Goal: Task Accomplishment & Management: Use online tool/utility

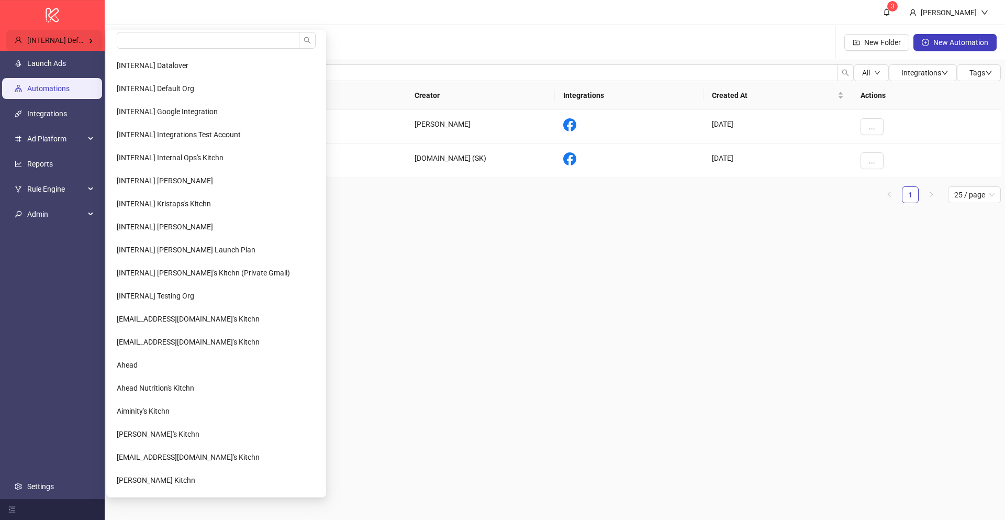
click at [72, 44] on div "[INTERNAL] Default Org" at bounding box center [54, 40] width 96 height 21
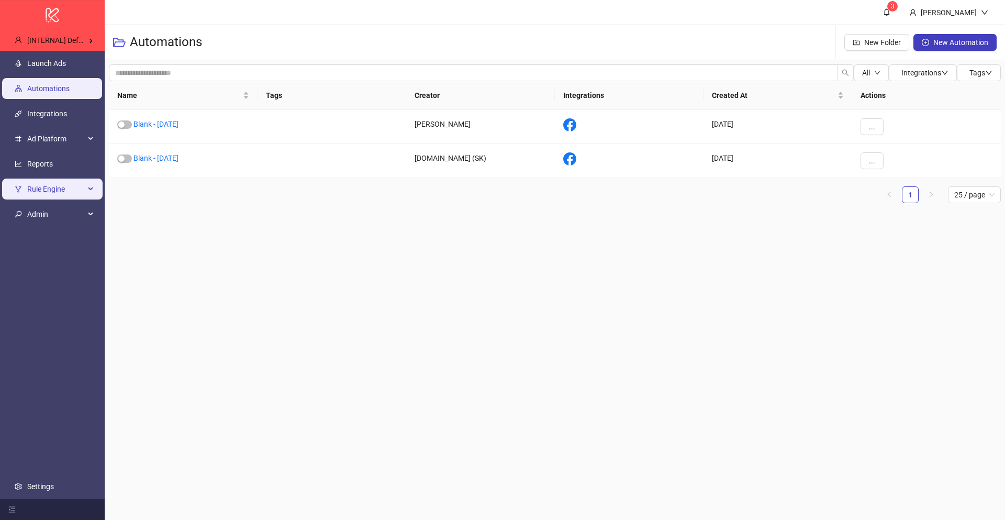
click at [57, 187] on span "Rule Engine" at bounding box center [56, 189] width 58 height 21
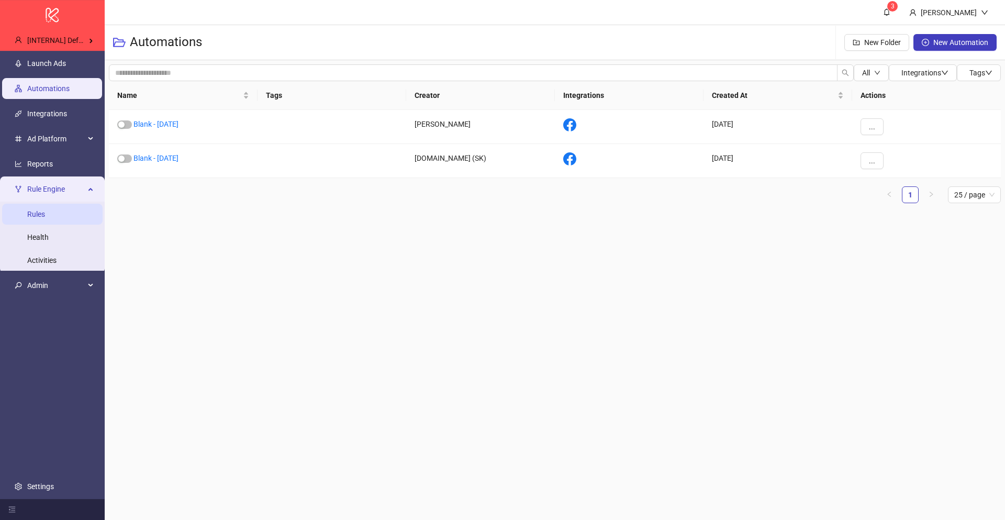
click at [45, 210] on link "Rules" at bounding box center [36, 214] width 18 height 8
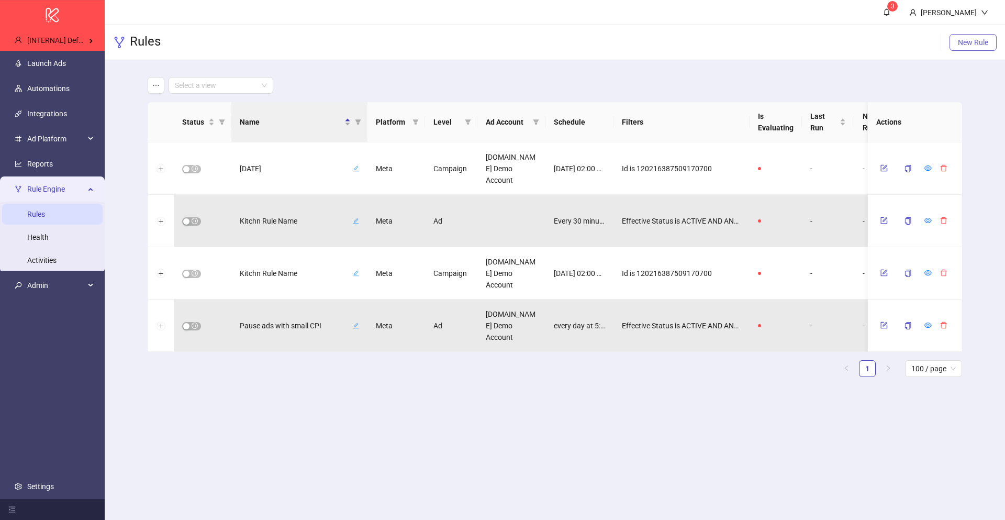
click at [961, 46] on span "New Rule" at bounding box center [973, 42] width 30 height 8
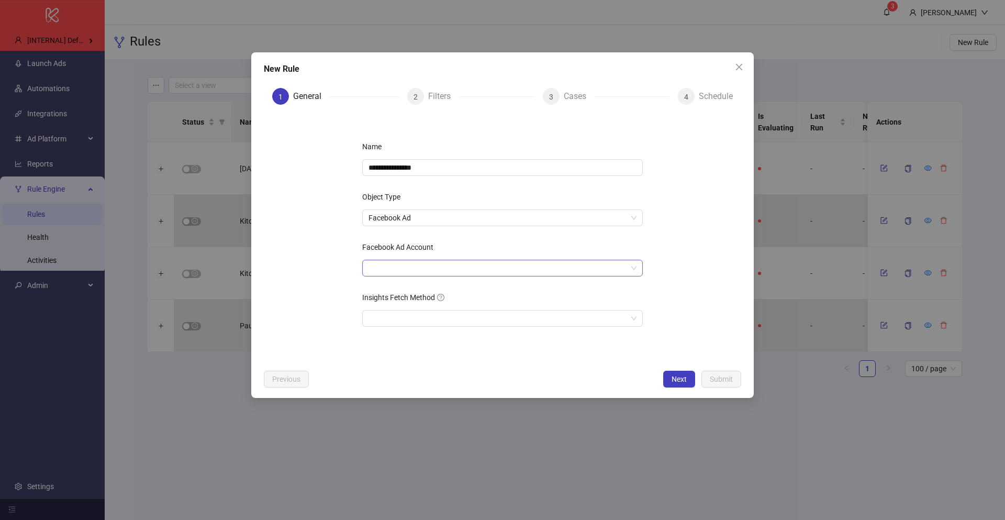
click at [433, 263] on input "Facebook Ad Account" at bounding box center [498, 268] width 259 height 16
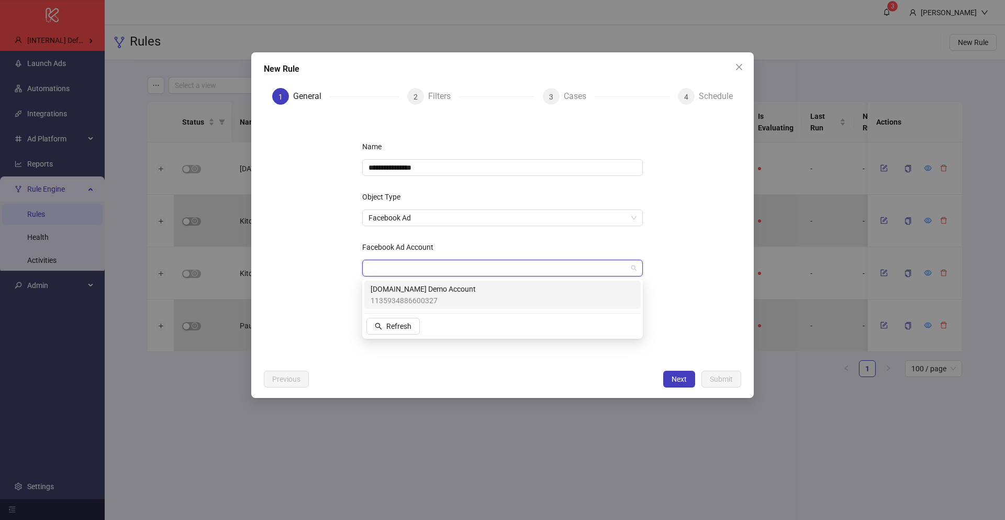
drag, startPoint x: 423, startPoint y: 297, endPoint x: 467, endPoint y: 361, distance: 78.0
click at [430, 327] on div "1135934886600327 Kitchn.io Demo Account 1135934886600327 Refresh" at bounding box center [502, 309] width 276 height 56
click at [479, 373] on div "Previous Next Submit" at bounding box center [502, 379] width 477 height 17
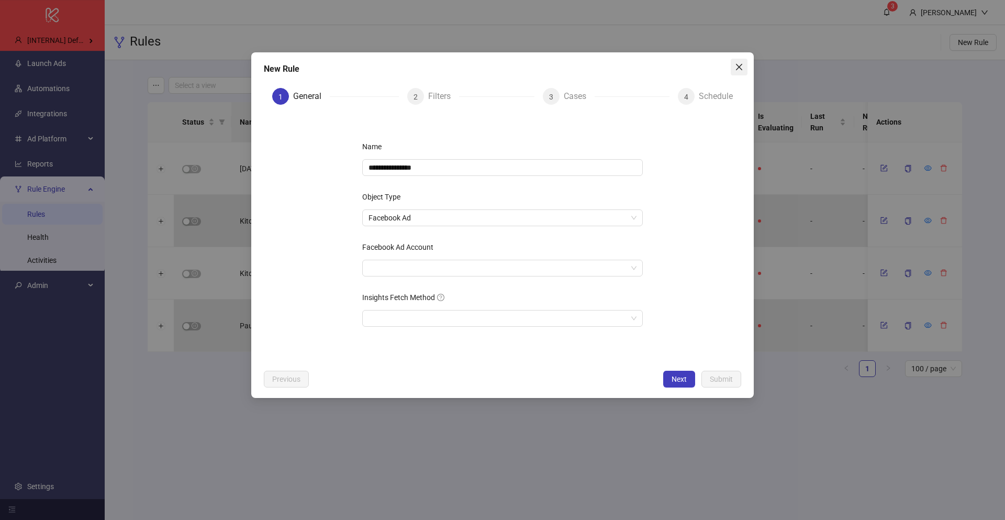
click at [738, 63] on icon "close" at bounding box center [739, 67] width 8 height 8
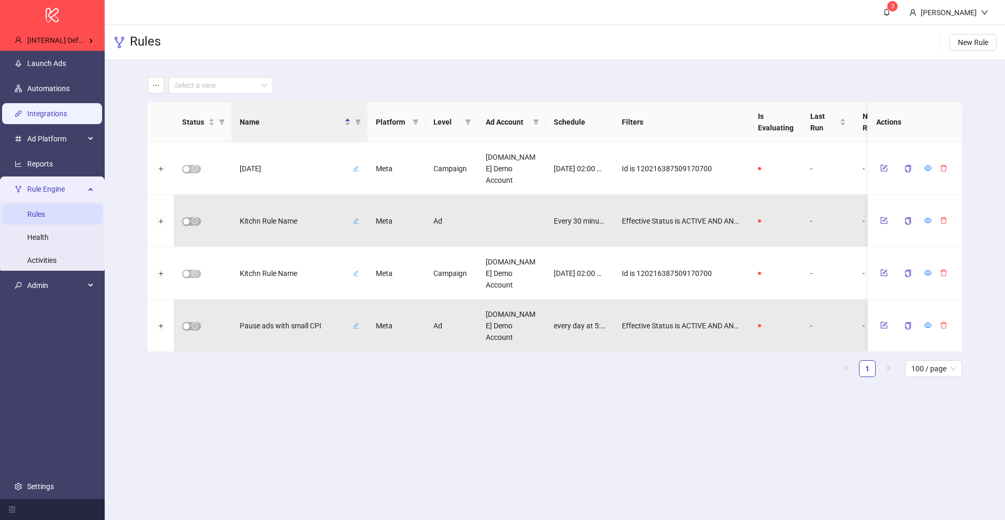
click at [54, 110] on link "Integrations" at bounding box center [47, 113] width 40 height 8
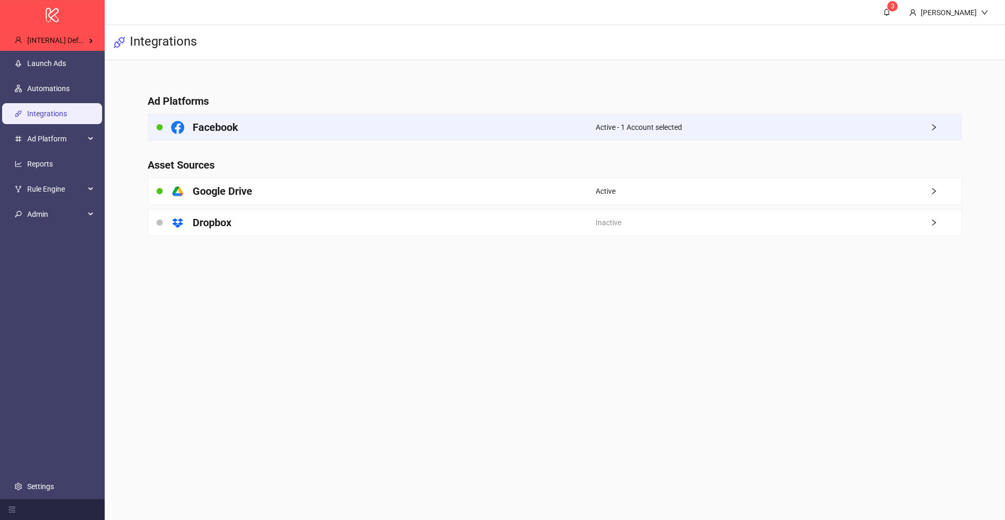
click at [206, 134] on h4 "Facebook" at bounding box center [216, 127] width 46 height 15
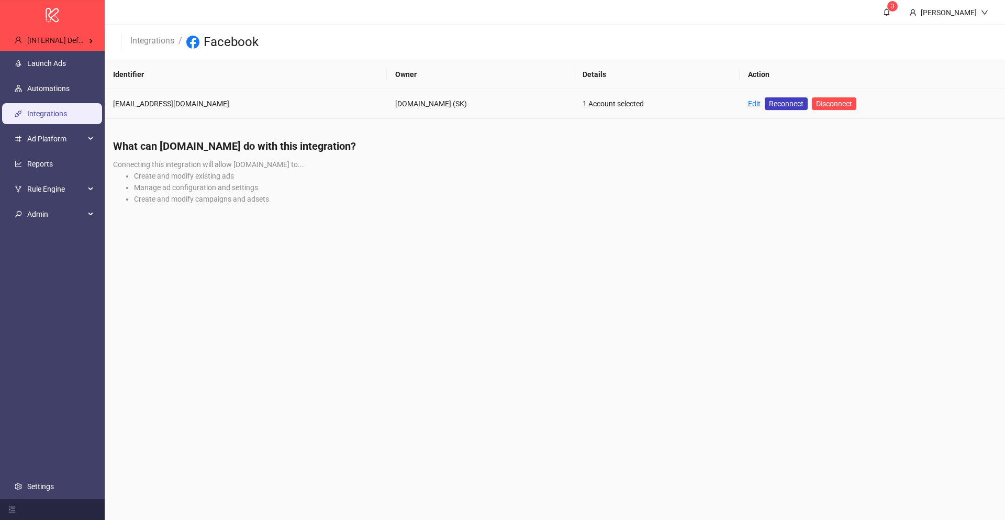
click at [740, 102] on td "Edit Reconnect Disconnect" at bounding box center [872, 104] width 265 height 30
click at [748, 103] on link "Edit" at bounding box center [754, 103] width 13 height 8
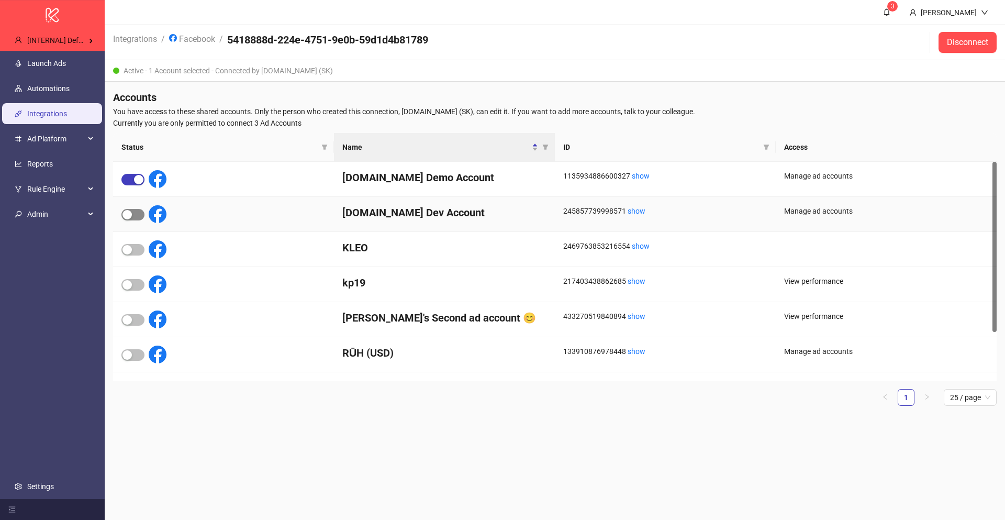
click at [128, 218] on div "button" at bounding box center [126, 214] width 9 height 9
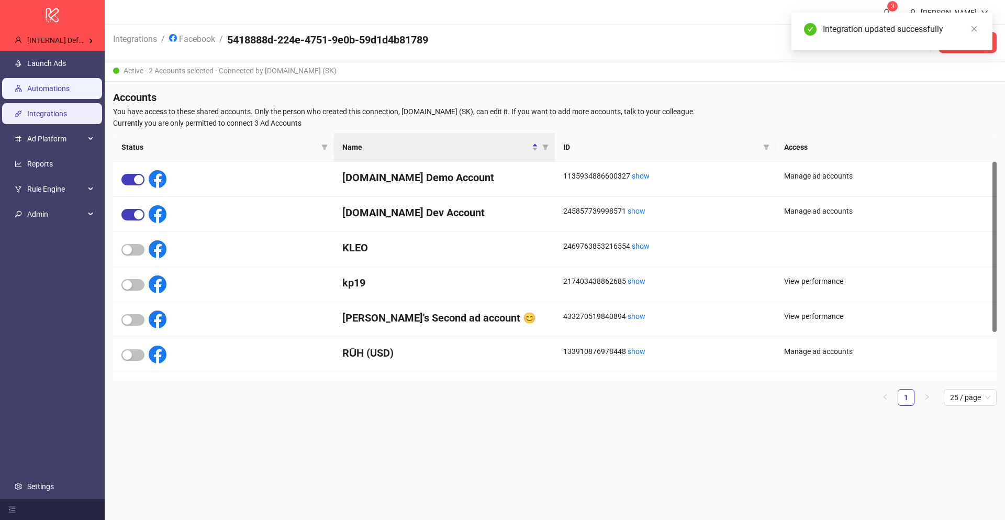
click at [49, 93] on link "Automations" at bounding box center [48, 88] width 42 height 8
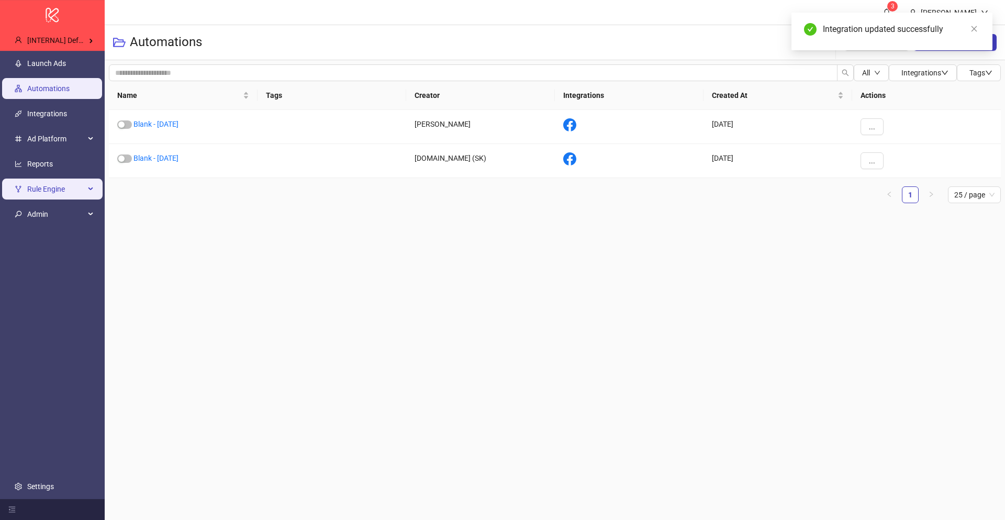
click at [51, 182] on span "Rule Engine" at bounding box center [56, 189] width 58 height 21
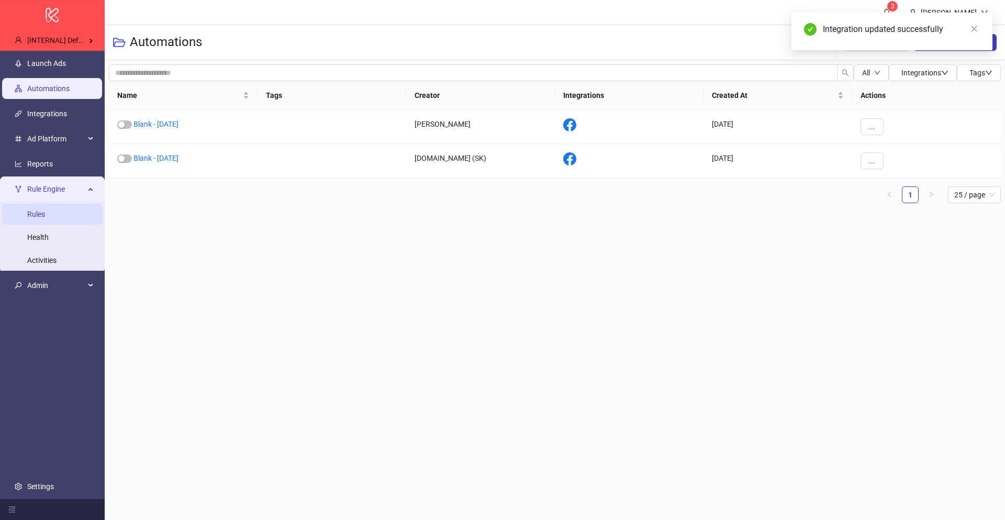
click at [45, 210] on link "Rules" at bounding box center [36, 214] width 18 height 8
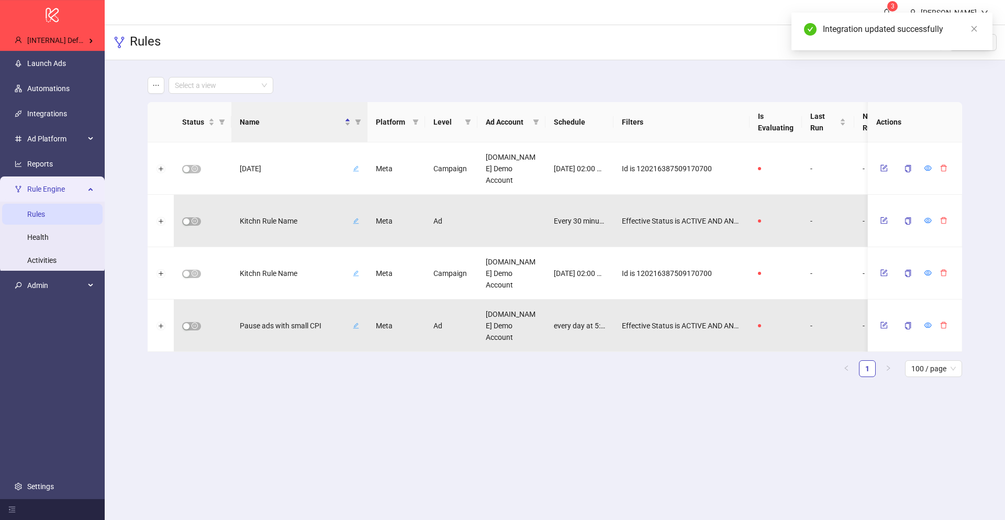
click at [967, 32] on div "Integration updated successfully" at bounding box center [901, 29] width 157 height 13
click at [973, 30] on icon "close" at bounding box center [974, 28] width 7 height 7
click at [955, 38] on button "New Rule" at bounding box center [973, 42] width 47 height 17
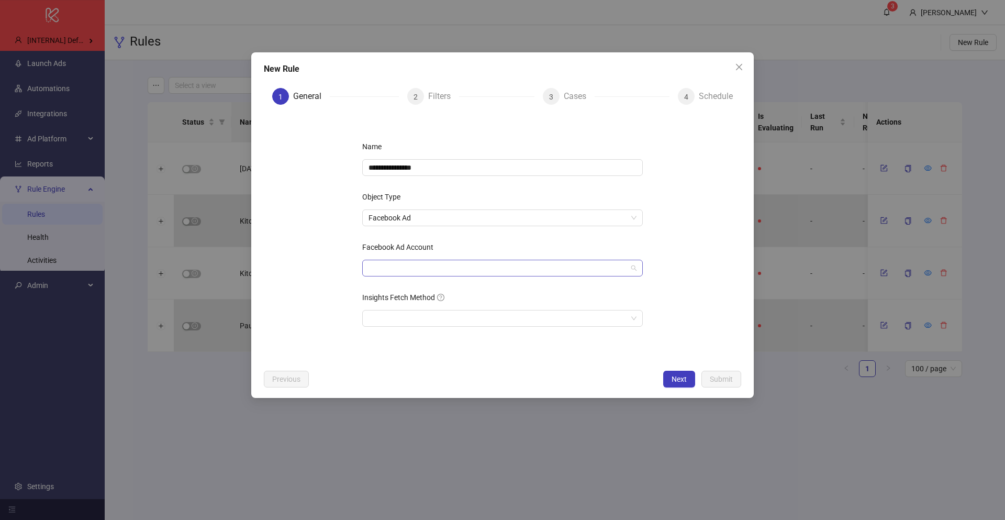
click at [433, 275] on input "Facebook Ad Account" at bounding box center [498, 268] width 259 height 16
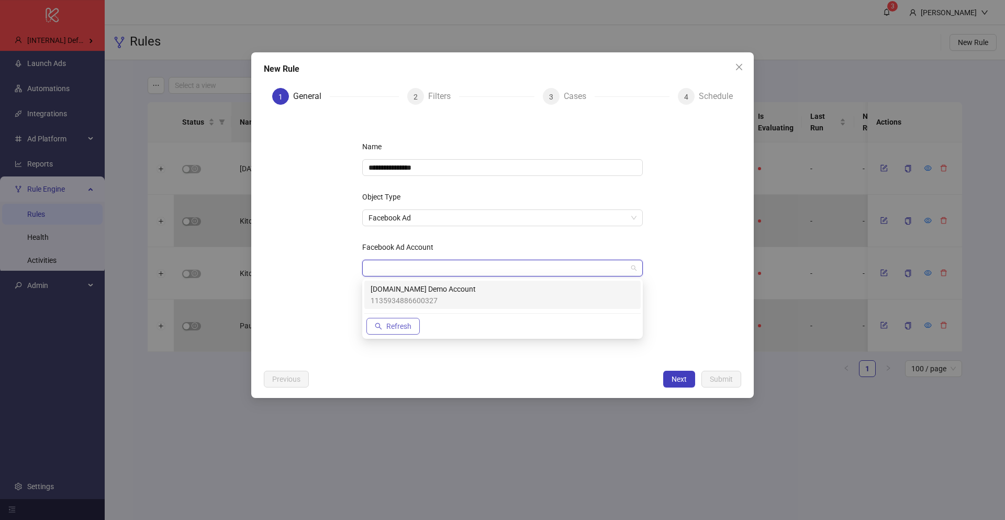
click at [402, 327] on span "Refresh" at bounding box center [398, 326] width 25 height 8
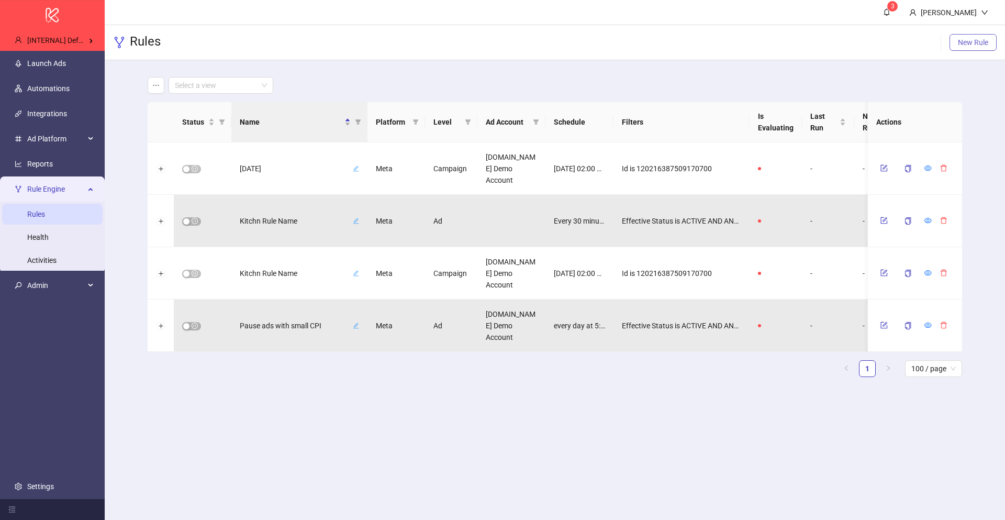
click at [955, 48] on button "New Rule" at bounding box center [973, 42] width 47 height 17
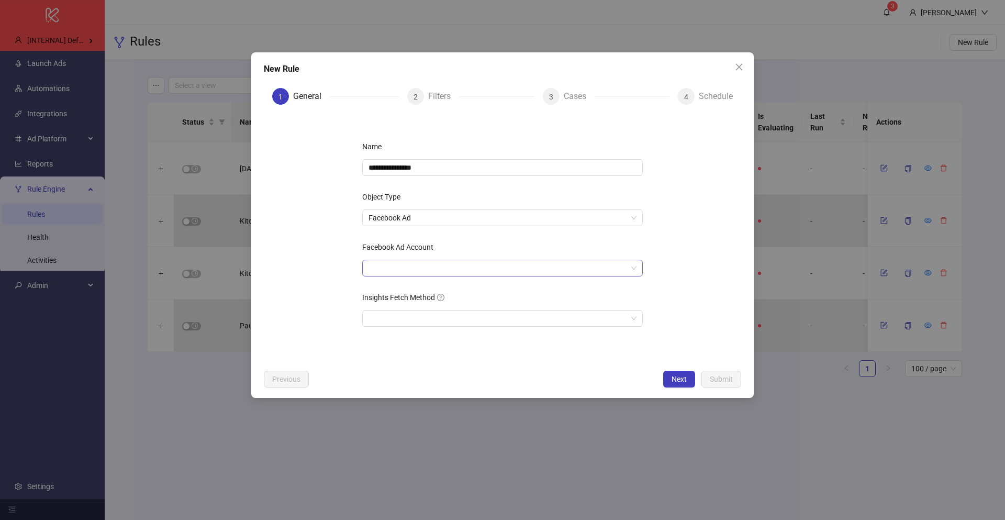
click at [493, 268] on input "Facebook Ad Account" at bounding box center [498, 268] width 259 height 16
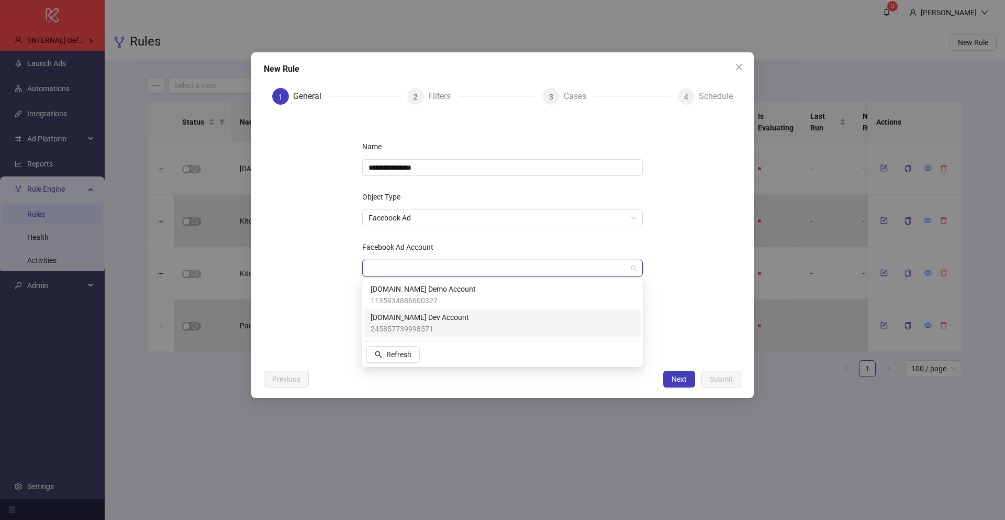
click at [435, 323] on span "245857739998571" at bounding box center [420, 329] width 98 height 12
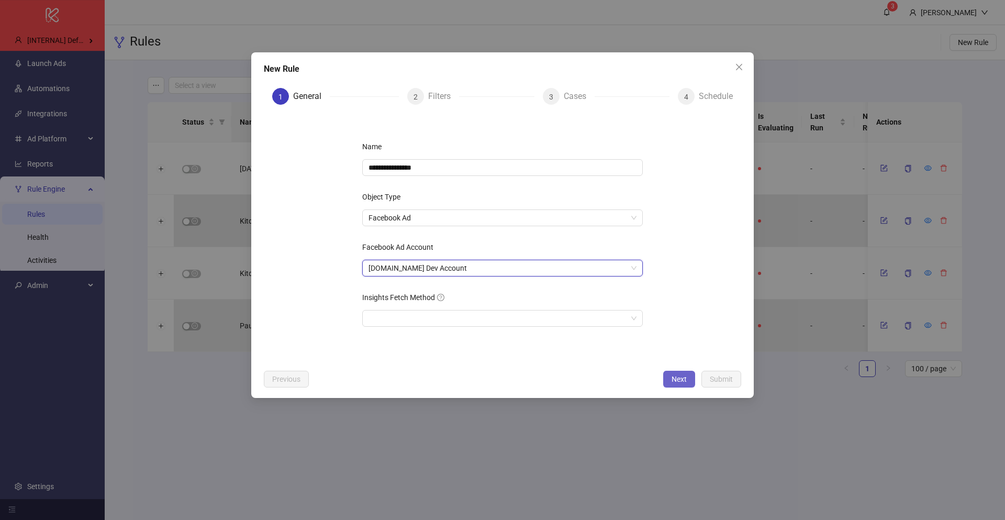
click at [680, 378] on span "Next" at bounding box center [679, 379] width 15 height 8
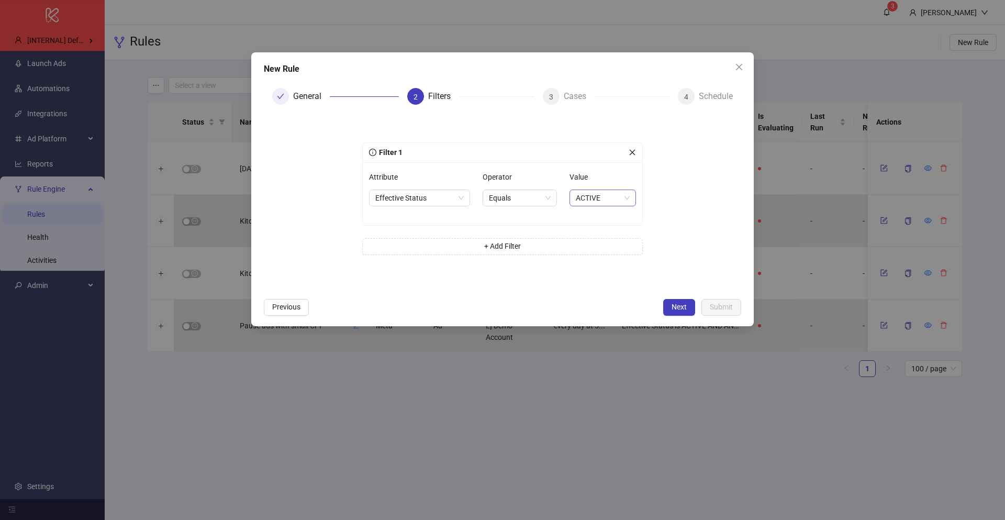
click at [587, 201] on span "ACTIVE" at bounding box center [603, 198] width 54 height 16
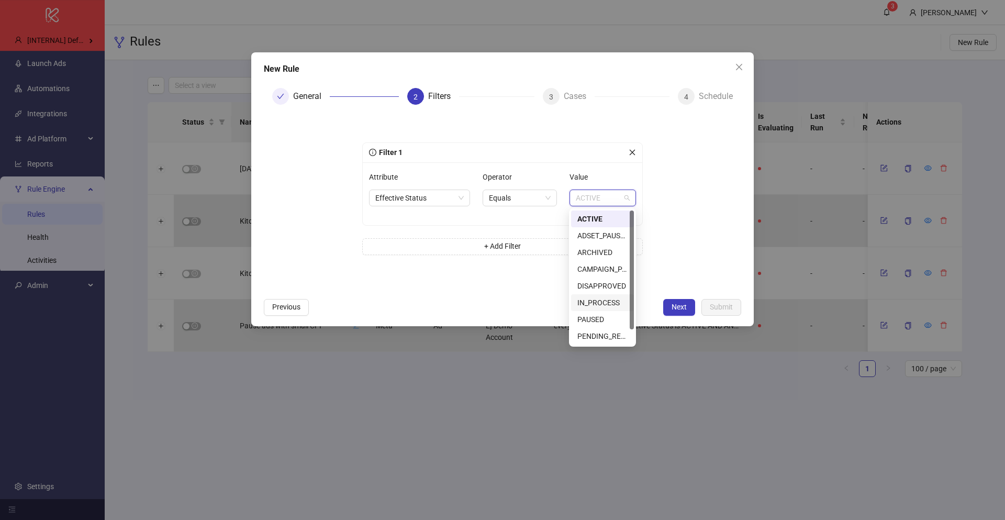
click at [612, 319] on div "PAUSED" at bounding box center [602, 320] width 50 height 12
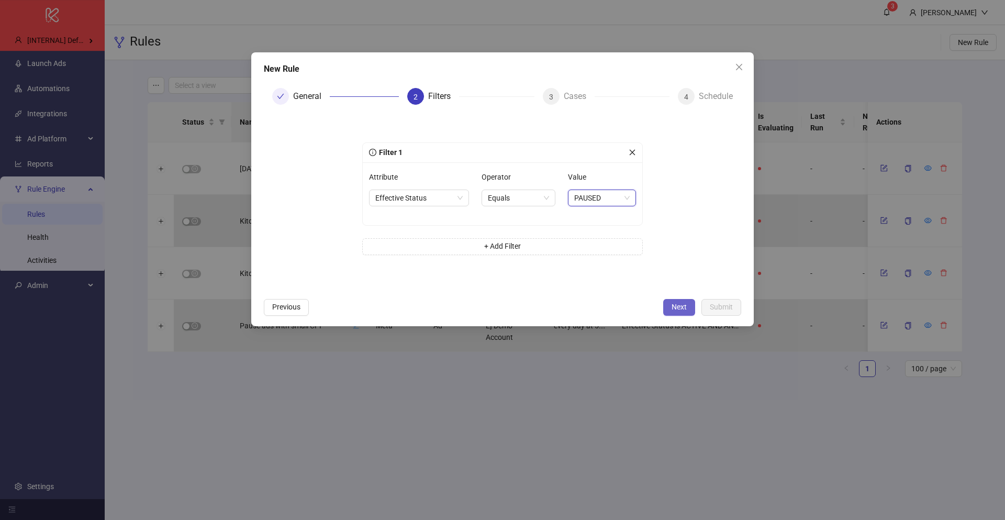
click at [671, 307] on button "Next" at bounding box center [679, 307] width 32 height 17
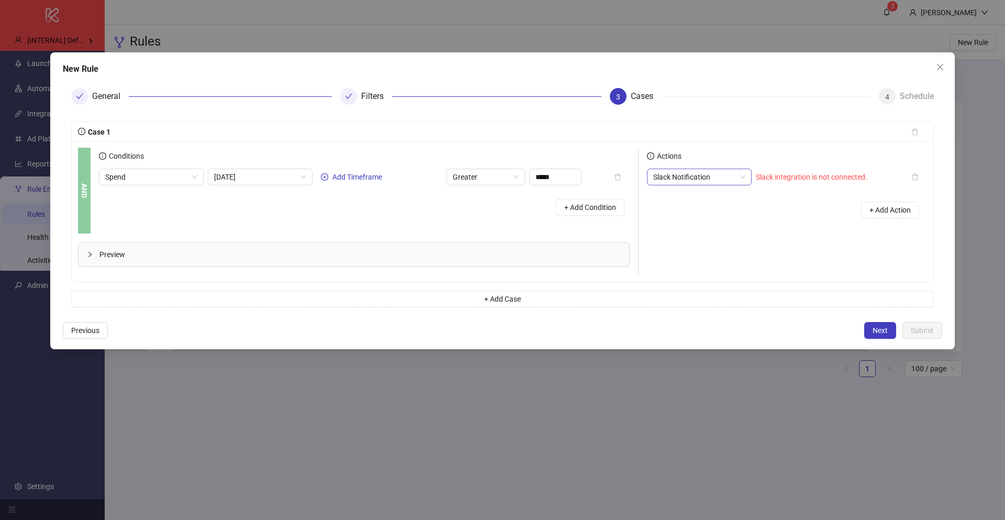
click at [732, 181] on span "Slack Notification" at bounding box center [699, 177] width 92 height 16
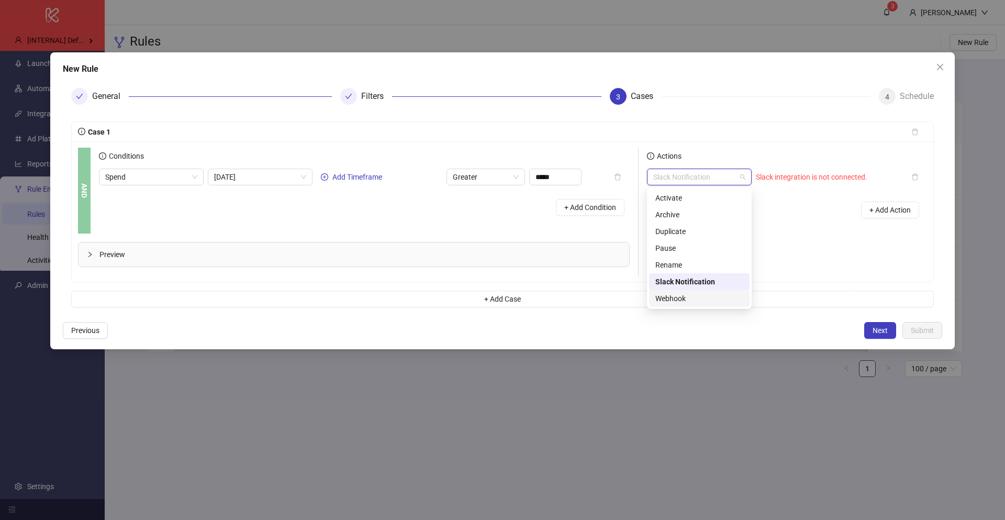
click at [698, 297] on div "Webhook" at bounding box center [699, 299] width 88 height 12
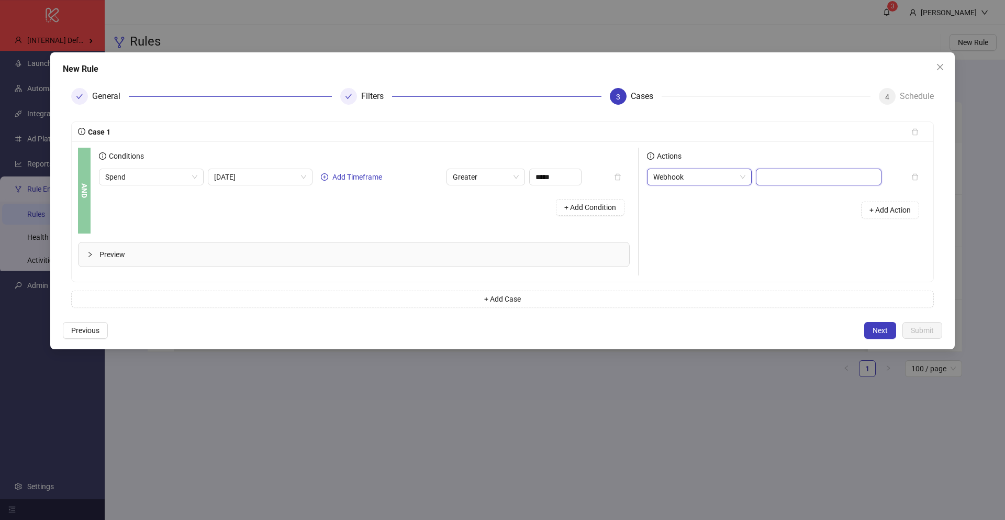
click at [785, 171] on input "text" at bounding box center [819, 177] width 126 height 17
paste input "**********"
type input "**********"
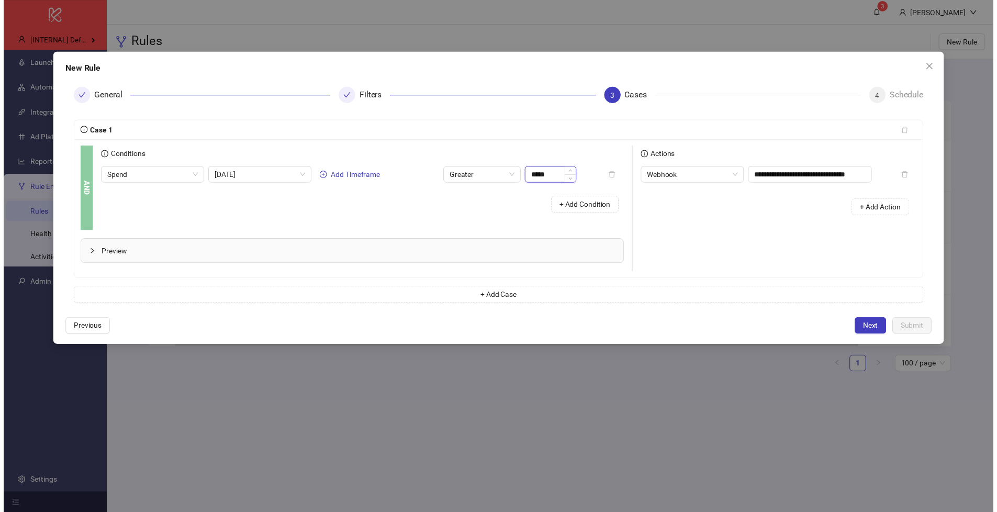
scroll to position [0, 0]
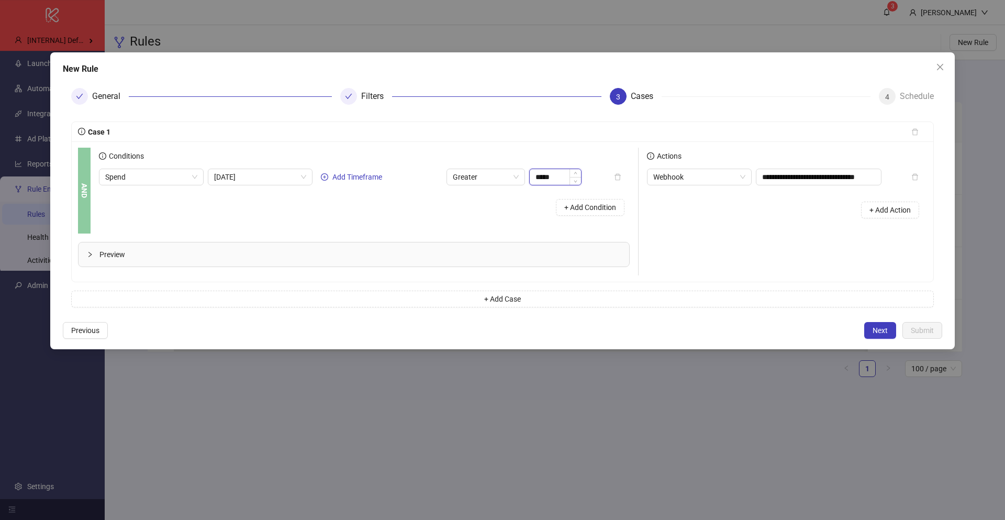
click at [561, 183] on input "*****" at bounding box center [555, 177] width 51 height 16
click at [498, 183] on span "Greater" at bounding box center [486, 177] width 66 height 16
type input "****"
click at [490, 224] on div "Greater Equal" at bounding box center [486, 231] width 74 height 17
click at [711, 249] on div "**********" at bounding box center [783, 212] width 288 height 128
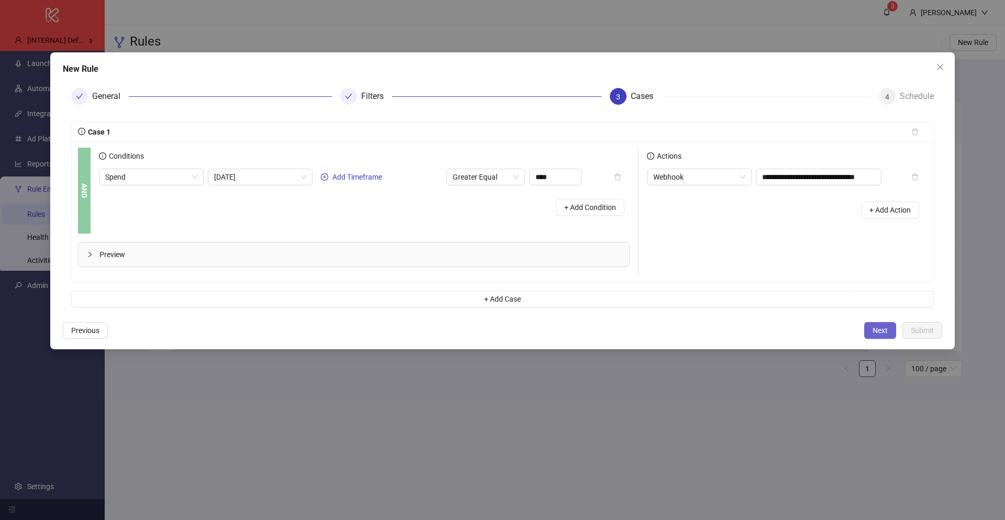
click at [877, 330] on span "Next" at bounding box center [880, 330] width 15 height 8
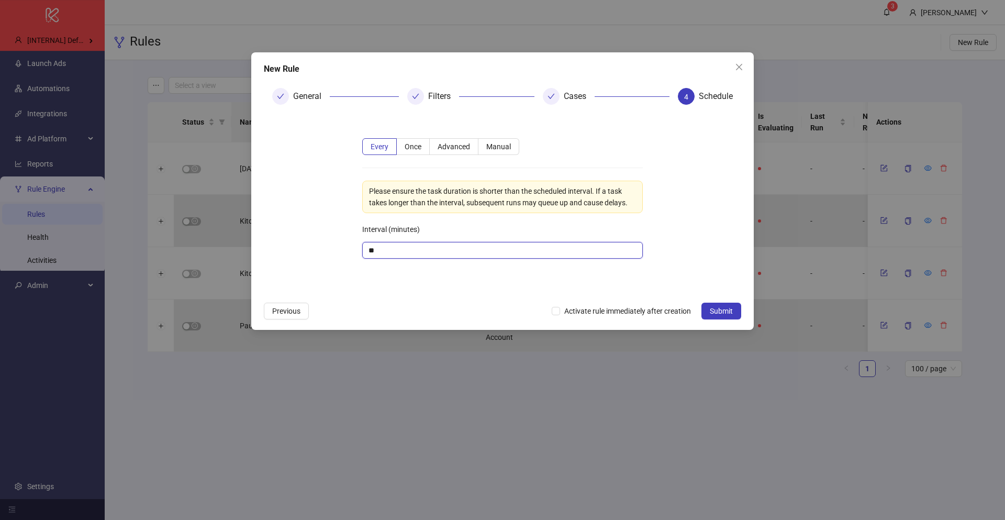
drag, startPoint x: 426, startPoint y: 252, endPoint x: 246, endPoint y: 250, distance: 180.6
click at [246, 250] on div "New Rule General Filters Cases 4 Schedule Every Once Advanced Manual Please ens…" at bounding box center [502, 260] width 1005 height 520
type input "**"
click at [479, 297] on div "New Rule General Filters Cases 4 Schedule Every Once Advanced Manual Please ens…" at bounding box center [502, 190] width 503 height 277
click at [581, 310] on span "Activate rule immediately after creation" at bounding box center [627, 311] width 135 height 12
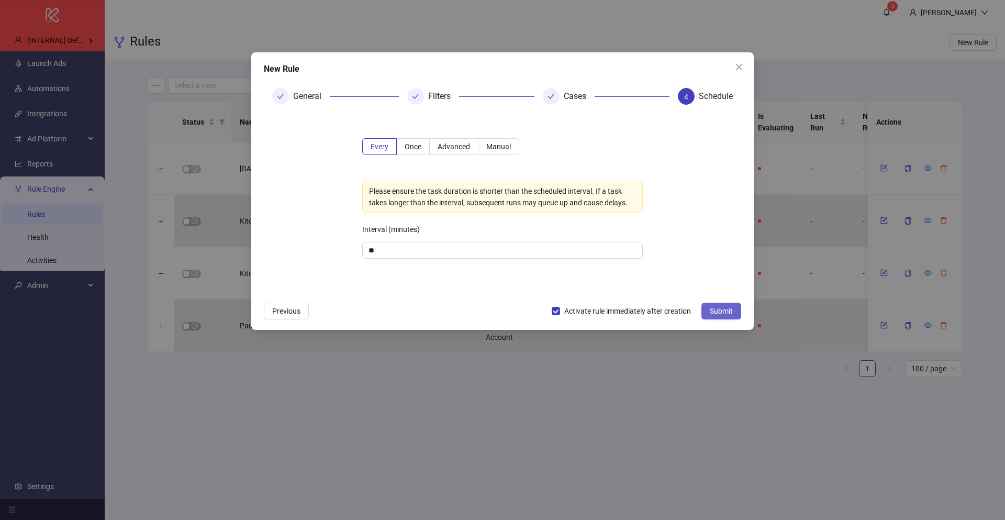
click at [712, 314] on span "Submit" at bounding box center [721, 311] width 23 height 8
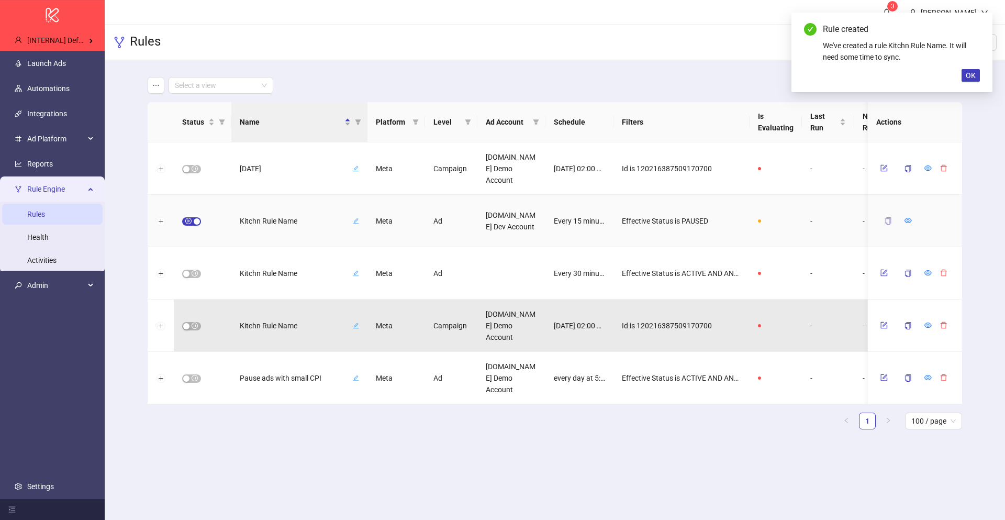
click at [885, 221] on icon "copy" at bounding box center [888, 220] width 7 height 7
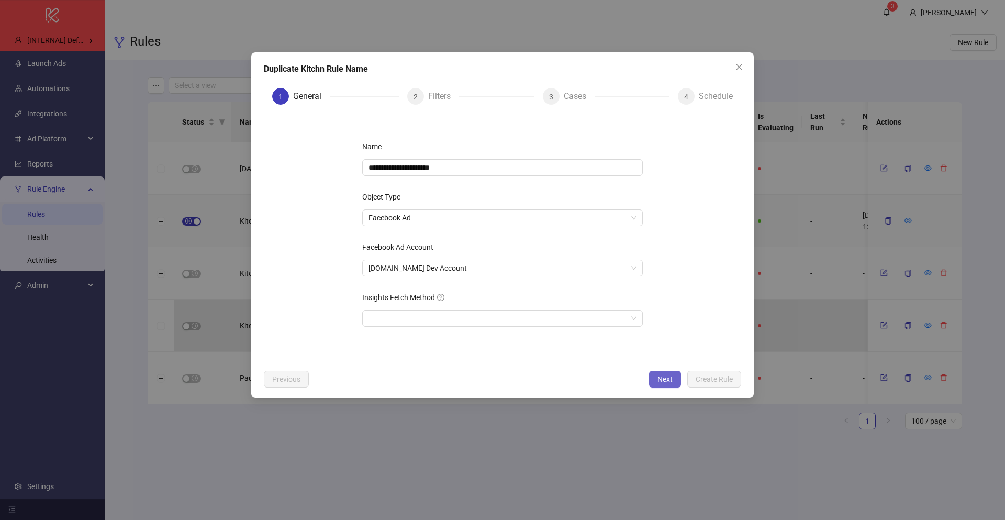
click at [660, 382] on span "Next" at bounding box center [665, 379] width 15 height 8
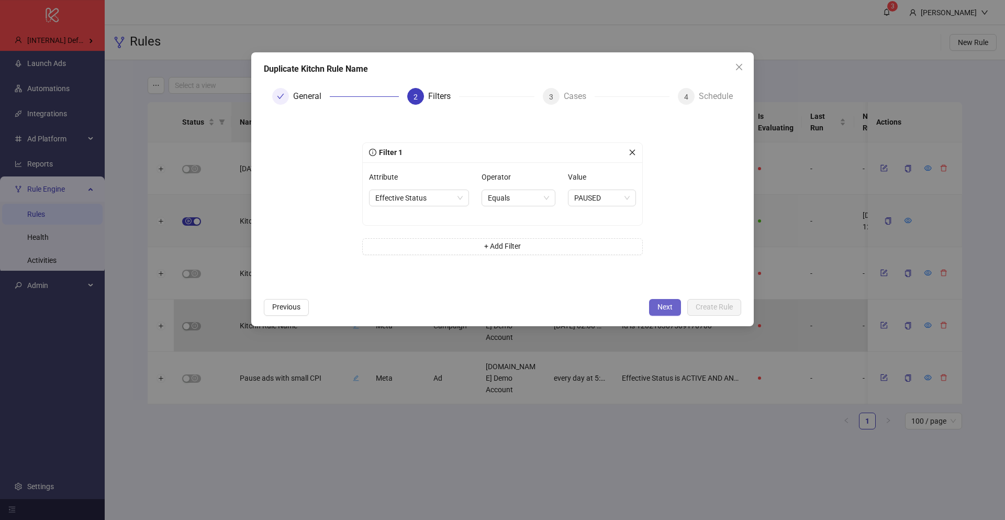
click at [674, 314] on button "Next" at bounding box center [665, 307] width 32 height 17
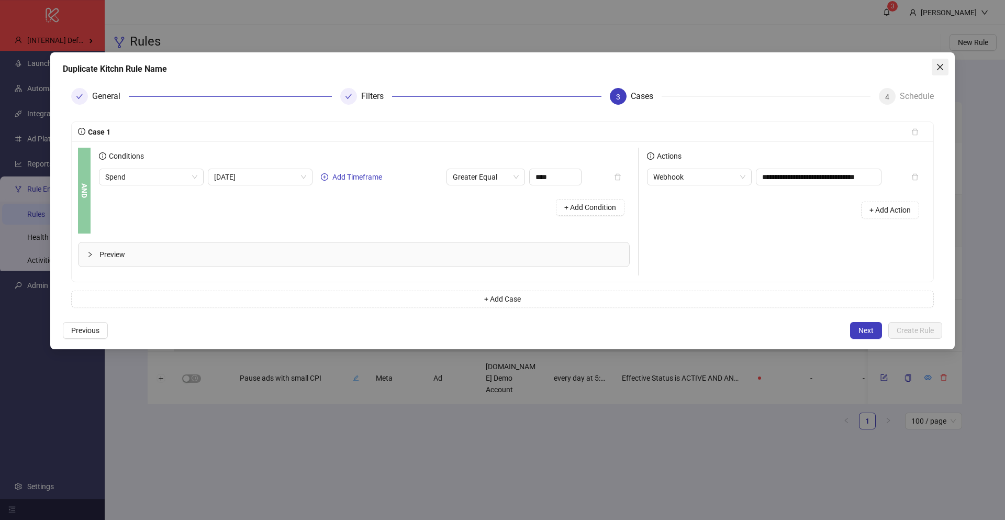
click at [942, 61] on button "Close" at bounding box center [940, 67] width 17 height 17
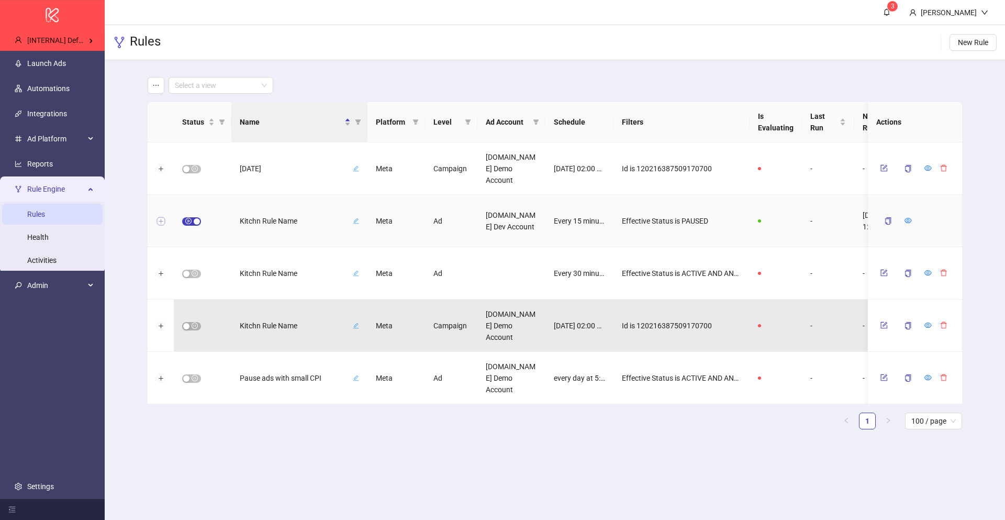
click at [162, 221] on button "Expand row" at bounding box center [161, 221] width 8 height 8
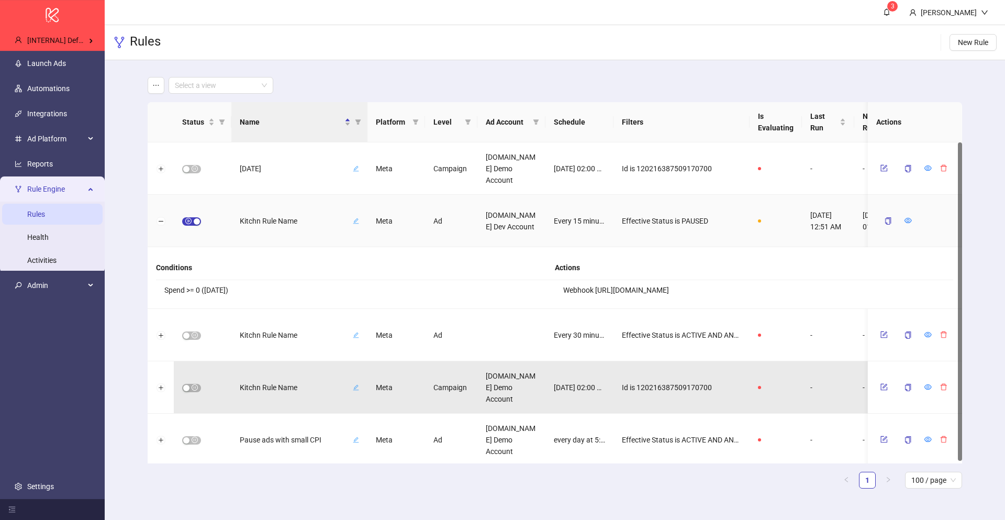
click at [908, 215] on div at bounding box center [908, 221] width 7 height 12
click at [909, 219] on icon "eye" at bounding box center [908, 220] width 7 height 7
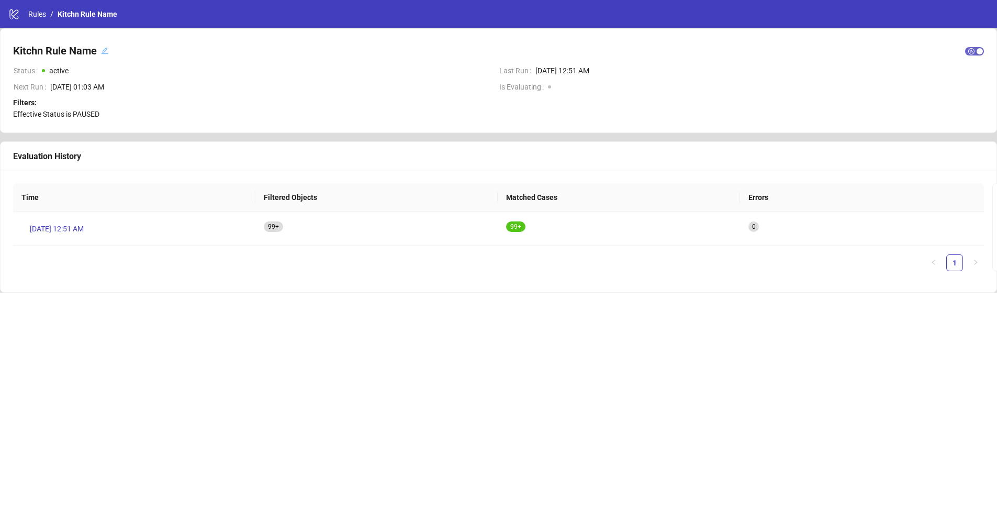
click at [970, 50] on span "button" at bounding box center [974, 51] width 19 height 8
click at [84, 225] on span "[DATE] 12:51 AM" at bounding box center [57, 229] width 54 height 12
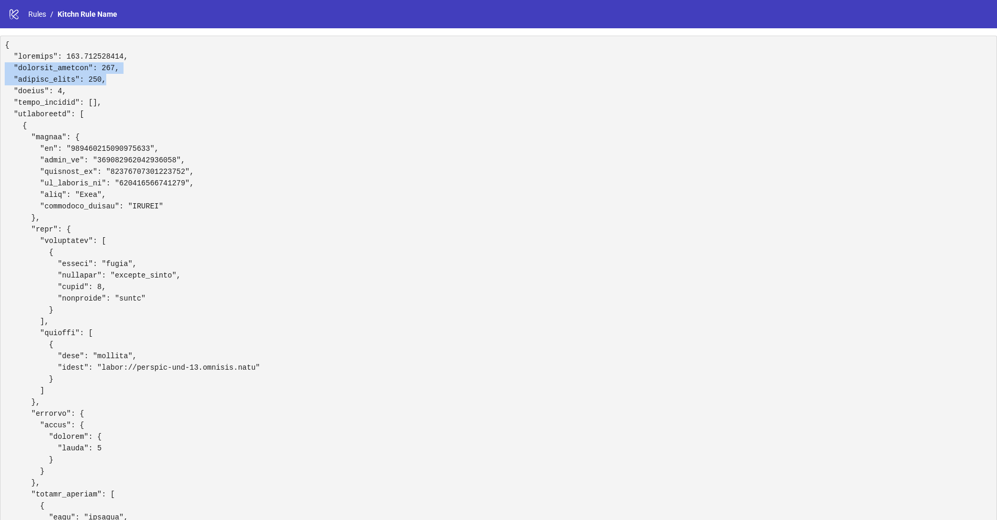
drag, startPoint x: 119, startPoint y: 80, endPoint x: 0, endPoint y: 66, distance: 120.1
click at [37, 14] on link "Rules" at bounding box center [37, 14] width 22 height 12
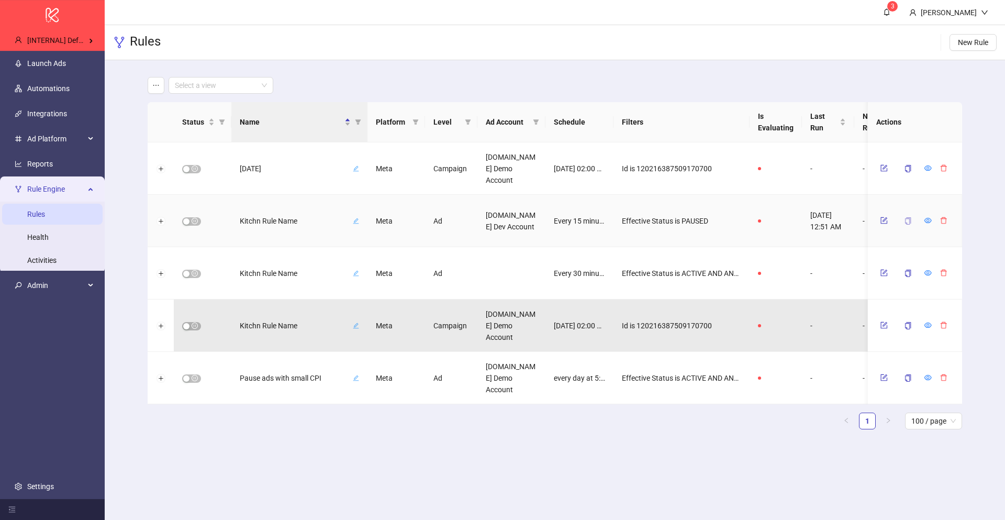
click at [909, 217] on icon "copy" at bounding box center [908, 220] width 7 height 7
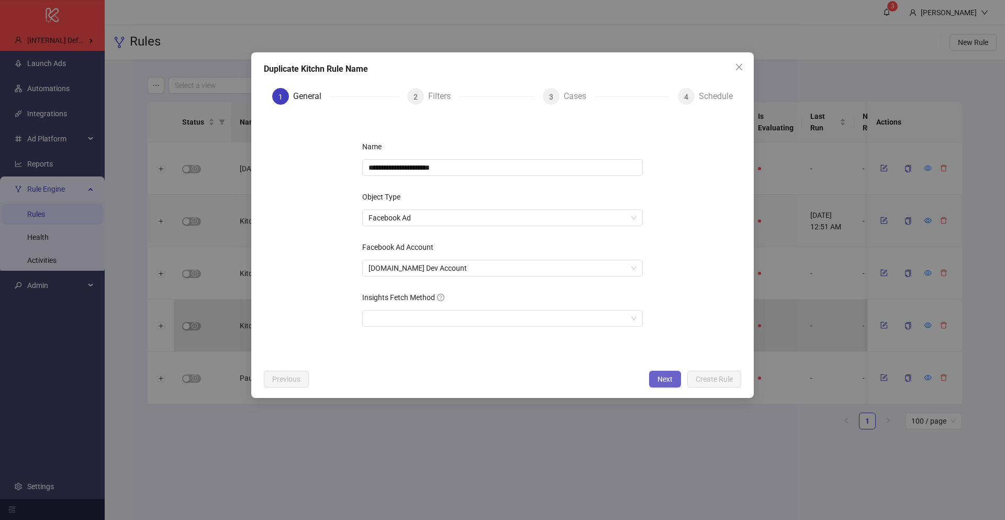
click at [665, 375] on span "Next" at bounding box center [665, 379] width 15 height 8
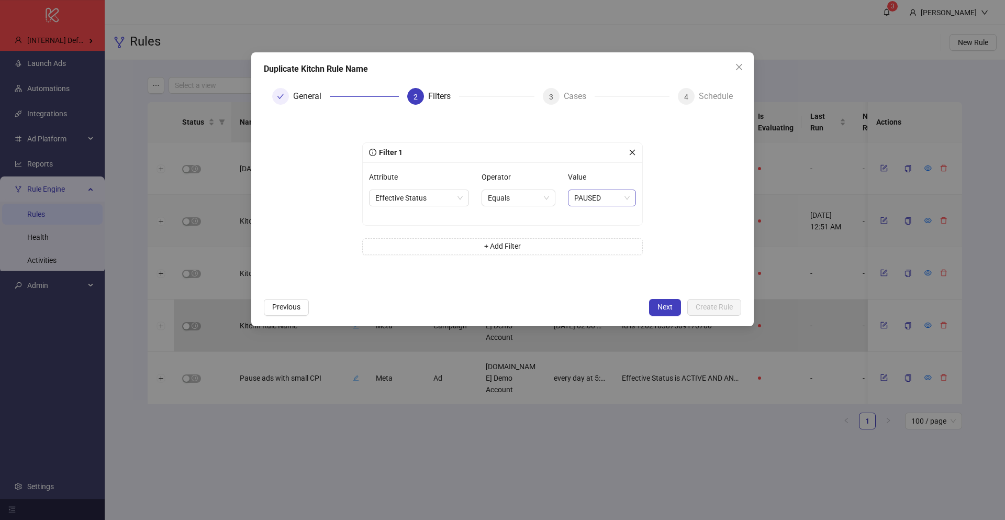
click at [591, 196] on span "PAUSED" at bounding box center [601, 198] width 55 height 16
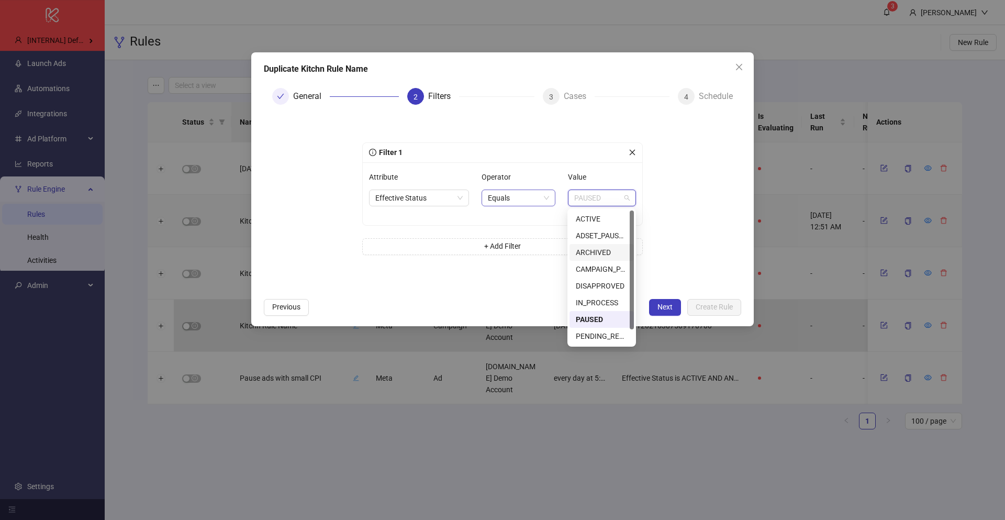
click at [512, 205] on span "Equals" at bounding box center [518, 198] width 61 height 16
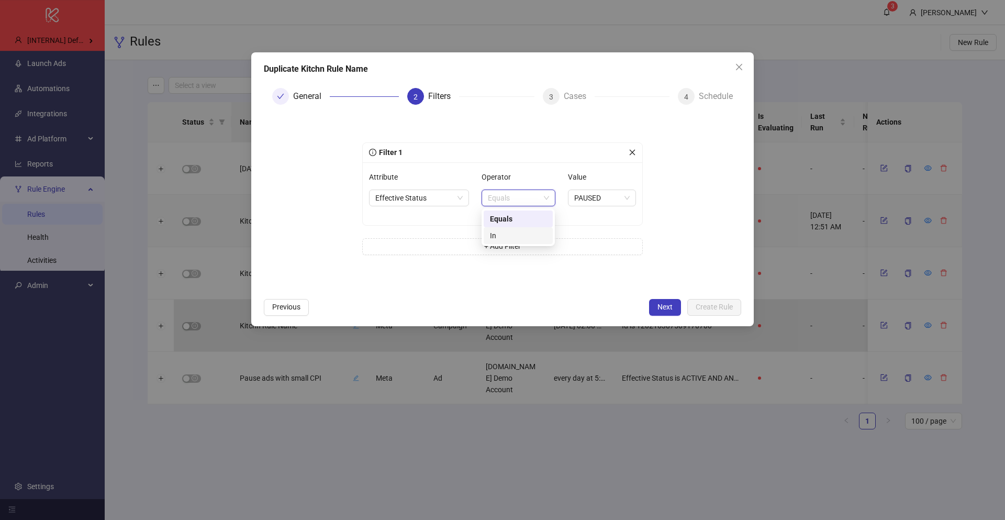
click at [511, 235] on div "In" at bounding box center [518, 236] width 57 height 12
click at [622, 196] on div "PAUSED" at bounding box center [591, 198] width 64 height 15
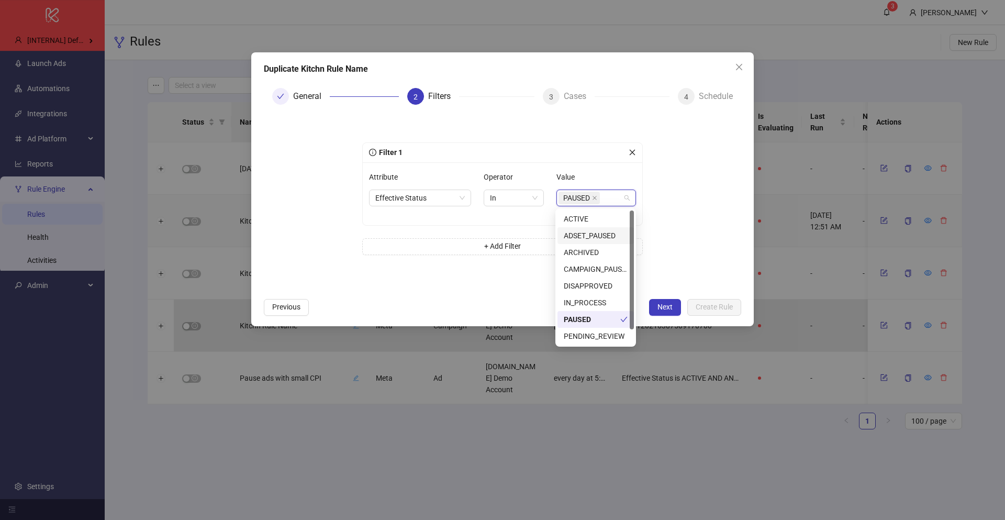
click at [589, 232] on div "ADSET_PAUSED" at bounding box center [596, 236] width 64 height 12
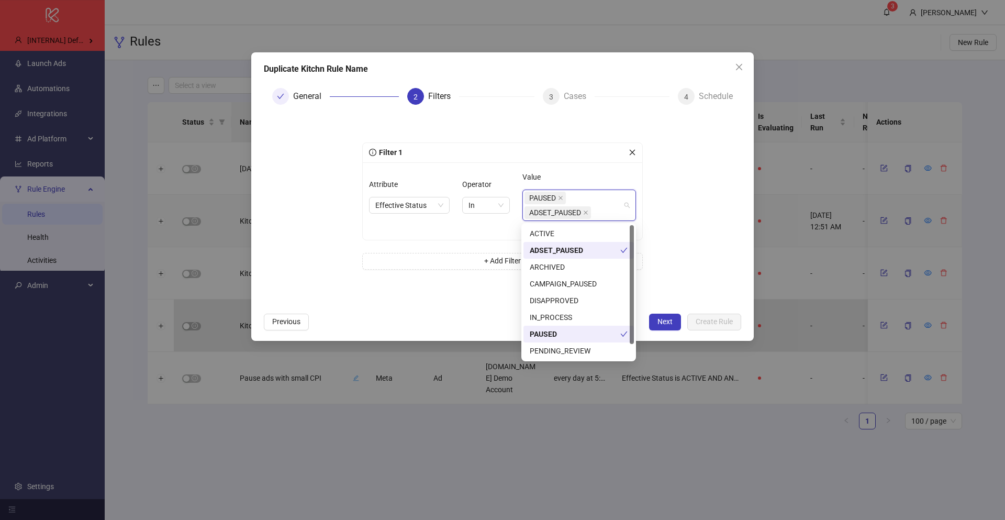
click at [583, 265] on div "ARCHIVED" at bounding box center [579, 267] width 98 height 12
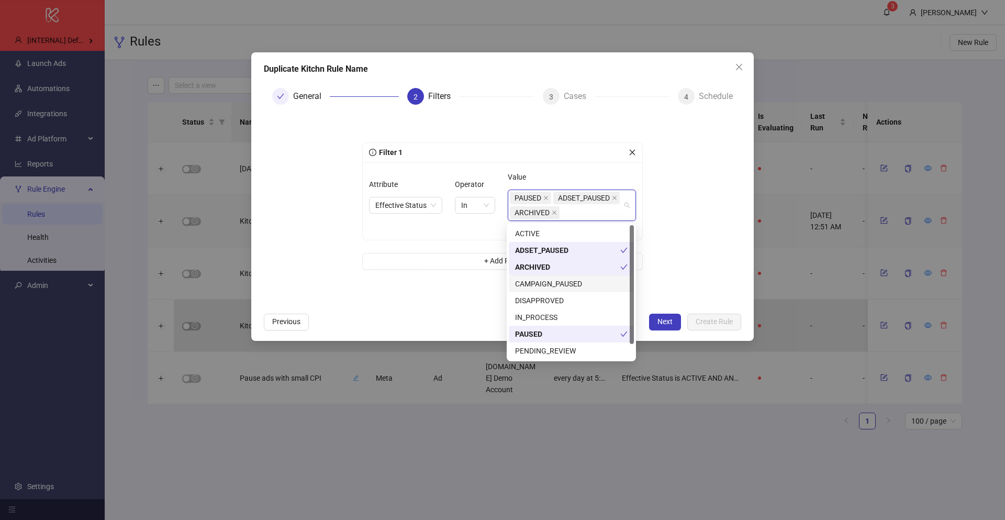
click at [580, 281] on div "CAMPAIGN_PAUSED" at bounding box center [571, 284] width 113 height 12
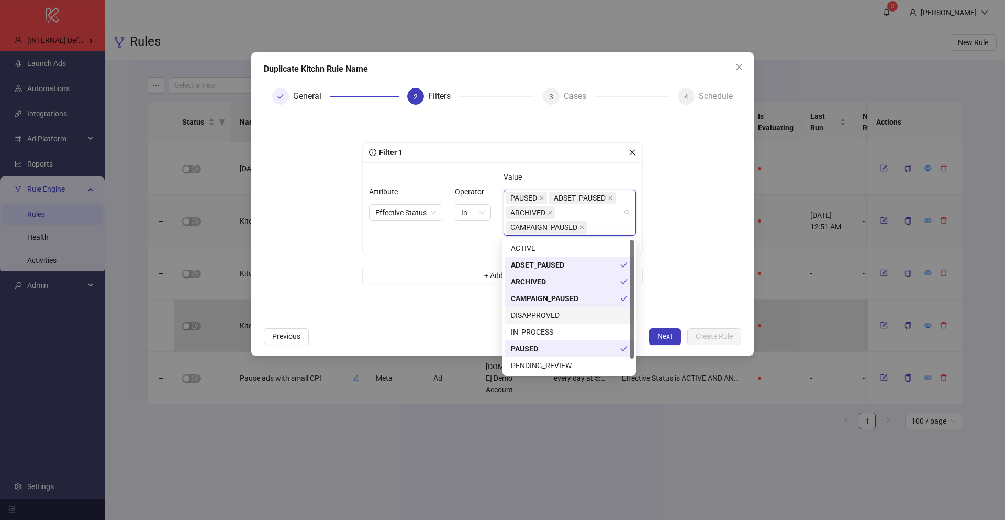
click at [585, 316] on div "DISAPPROVED" at bounding box center [569, 315] width 117 height 12
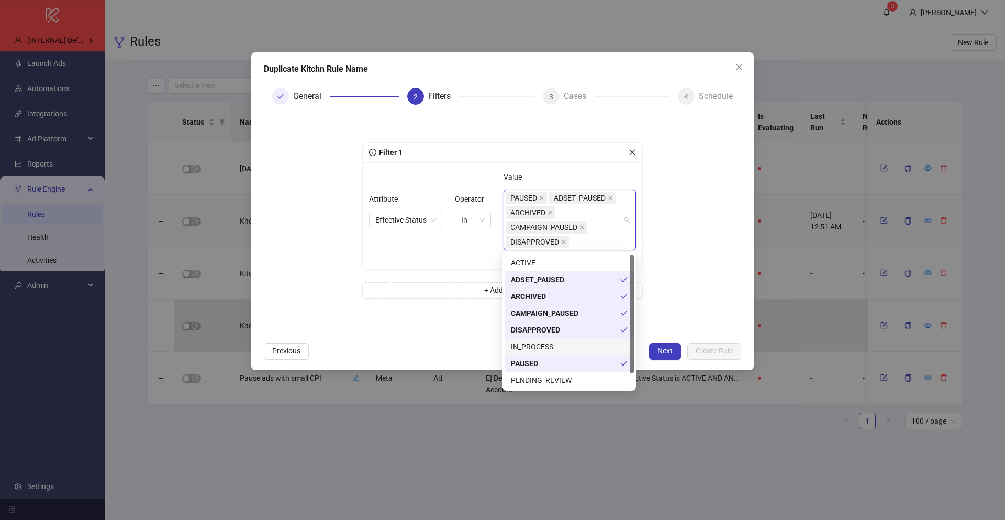
click at [567, 345] on div "IN_PROCESS" at bounding box center [569, 347] width 117 height 12
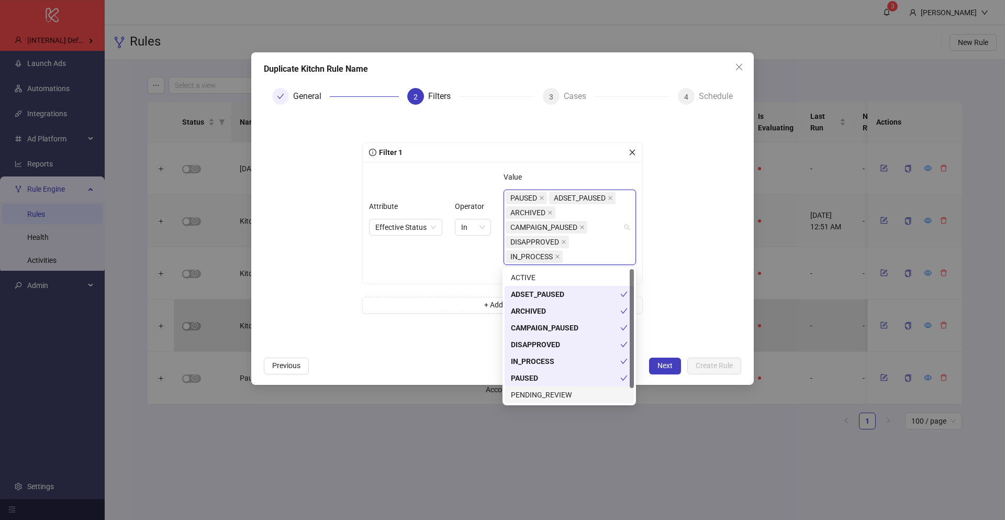
click at [561, 394] on div "PENDING_REVIEW" at bounding box center [569, 395] width 117 height 12
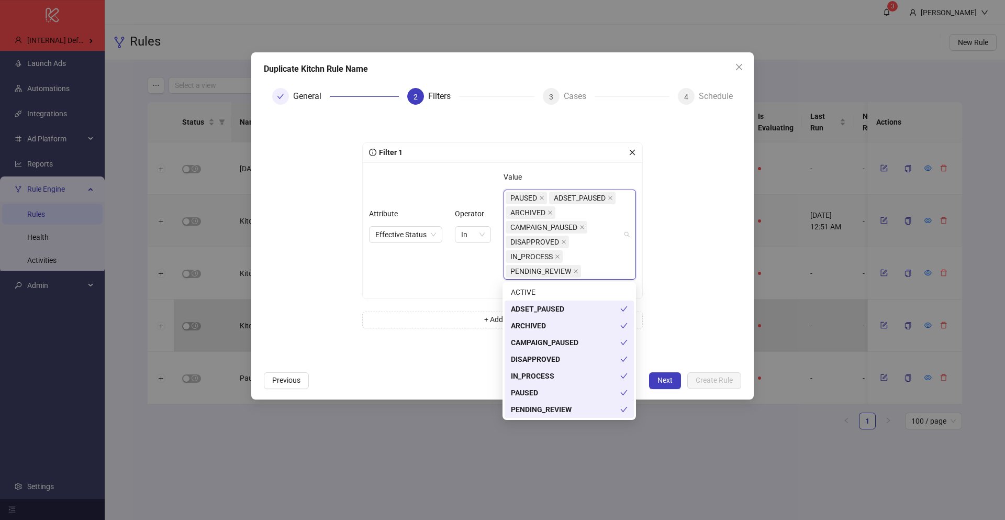
click at [552, 392] on div "PAUSED" at bounding box center [565, 393] width 109 height 12
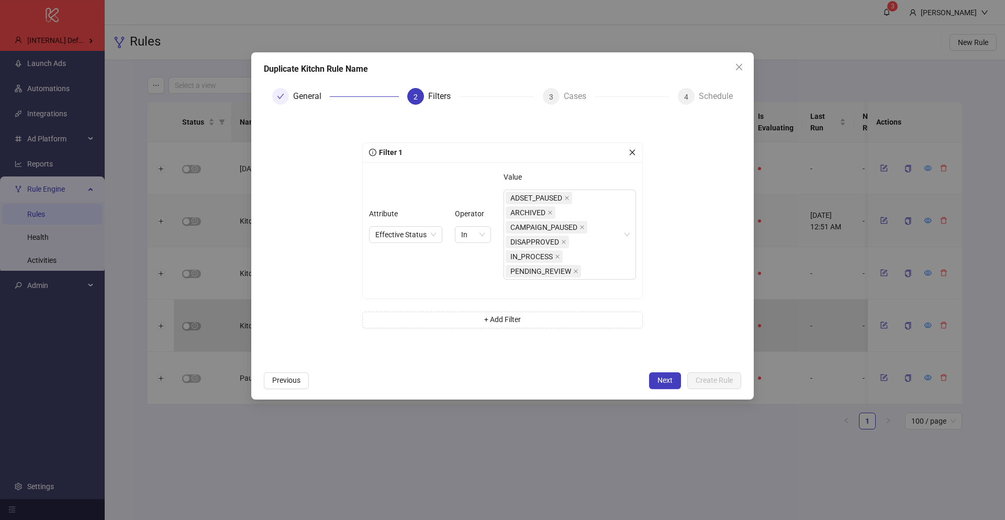
click at [672, 355] on form "Filter 1 Attribute Effective Status Operator In Value ADSET_PAUSED ARCHIVED CAM…" at bounding box center [502, 239] width 477 height 253
click at [660, 379] on span "Next" at bounding box center [665, 380] width 15 height 8
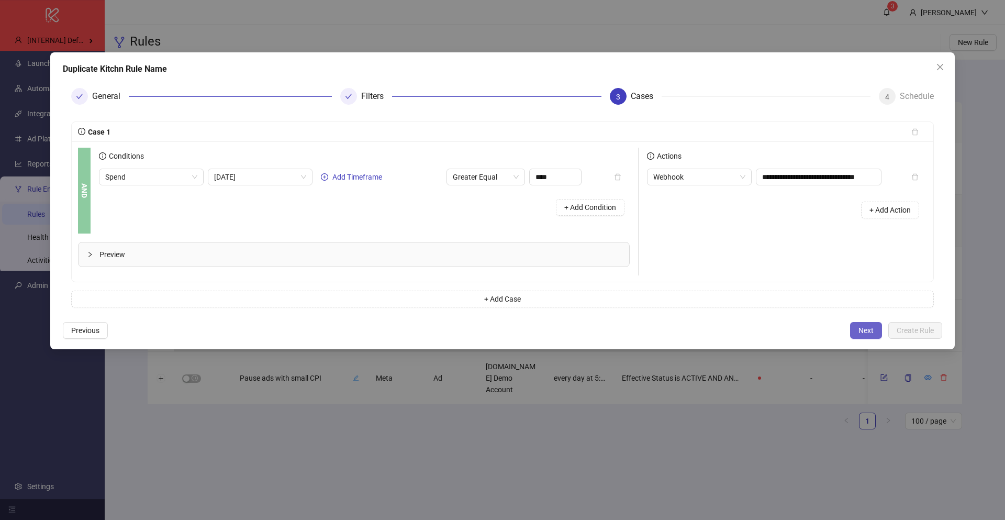
click at [863, 330] on span "Next" at bounding box center [866, 330] width 15 height 8
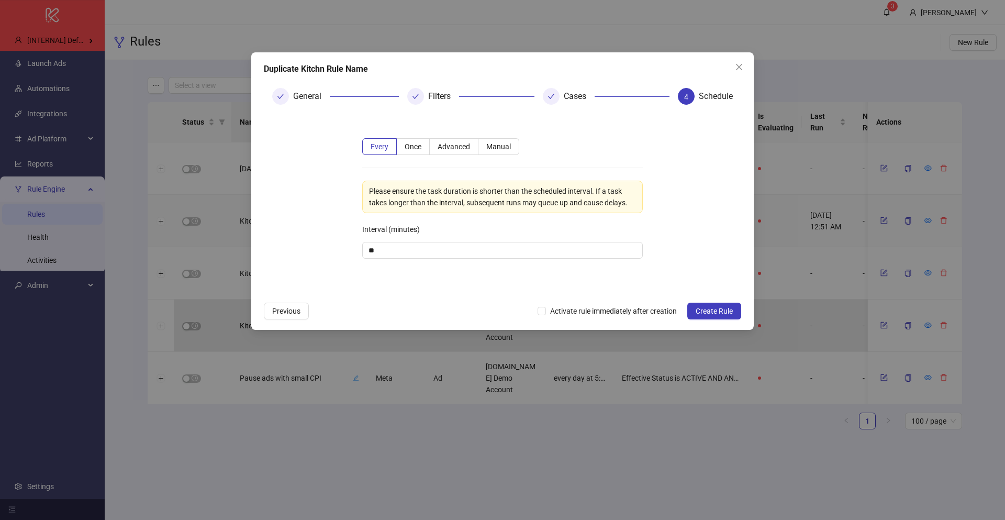
click at [618, 317] on div "Next Activate rule immediately after creation Create Rule" at bounding box center [640, 311] width 204 height 17
click at [622, 314] on span "Activate rule immediately after creation" at bounding box center [613, 311] width 135 height 12
click at [708, 311] on span "Create Rule" at bounding box center [714, 311] width 37 height 8
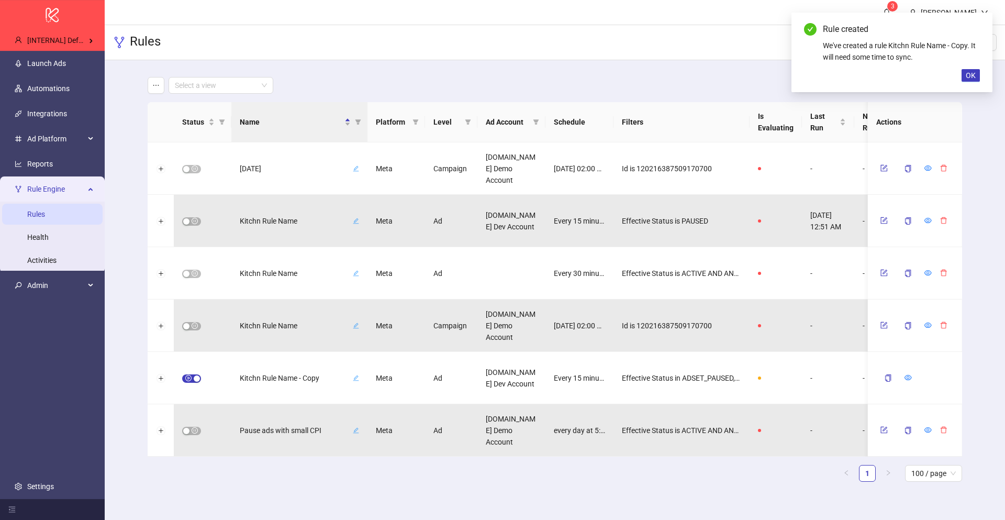
click at [135, 233] on div "Select a view Status Name Platform Level Ad Account Schedule Filters Is Evaluat…" at bounding box center [555, 283] width 900 height 447
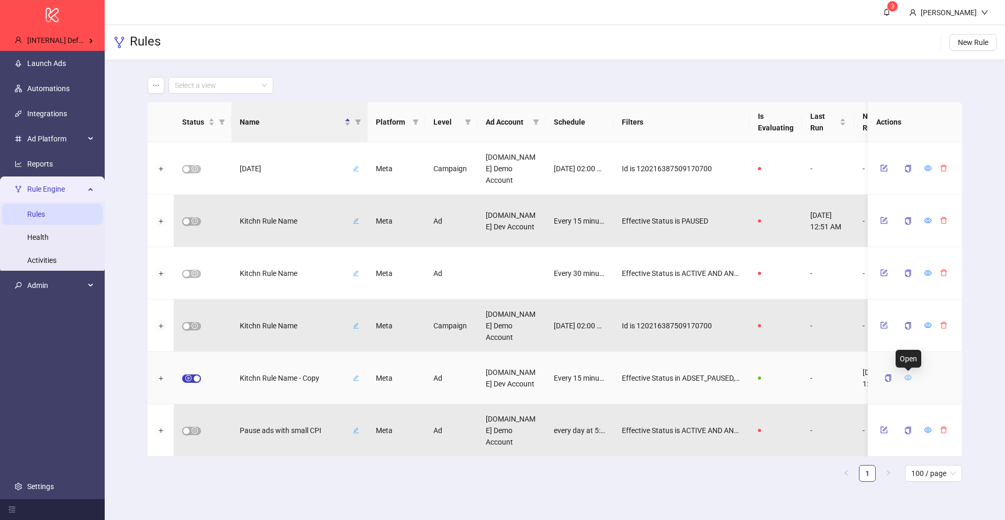
click at [907, 378] on icon "eye" at bounding box center [908, 377] width 7 height 7
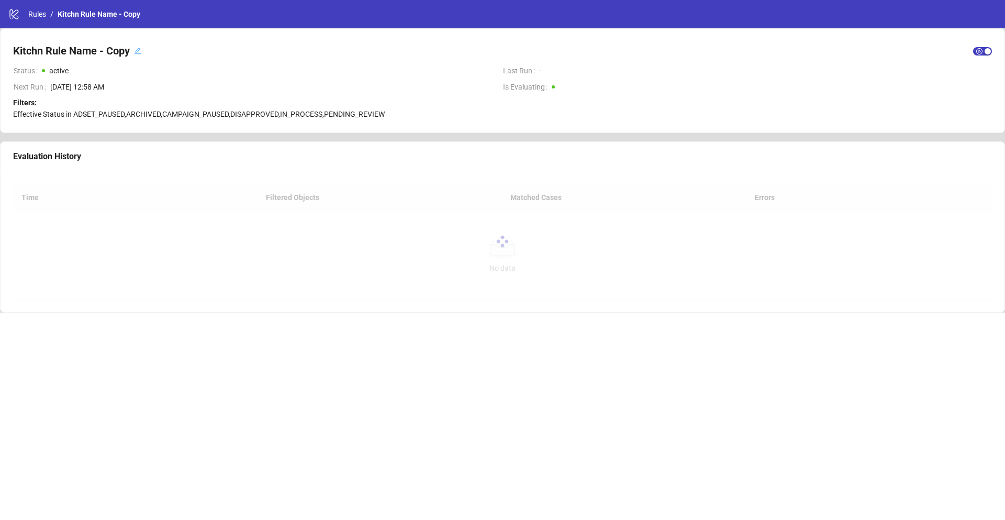
click at [279, 153] on div "Evaluation History" at bounding box center [502, 156] width 979 height 13
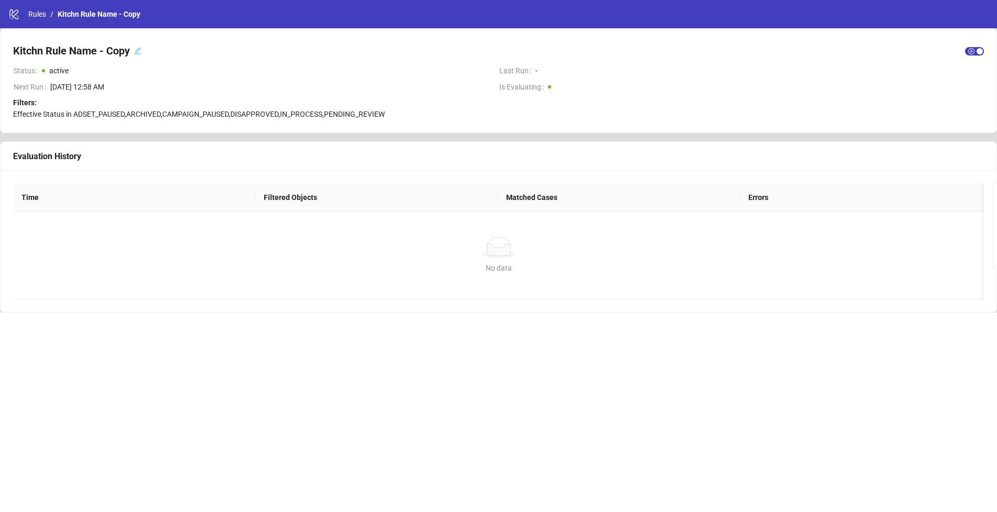
click at [261, 150] on div "Evaluation History" at bounding box center [498, 156] width 971 height 13
